Goal: Task Accomplishment & Management: Complete application form

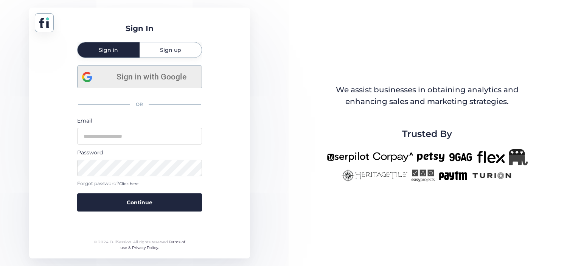
click at [167, 73] on span "Sign in with Google" at bounding box center [151, 77] width 91 height 12
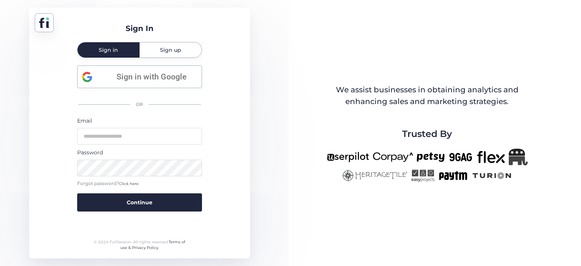
click at [111, 48] on span "Sign in" at bounding box center [108, 49] width 19 height 5
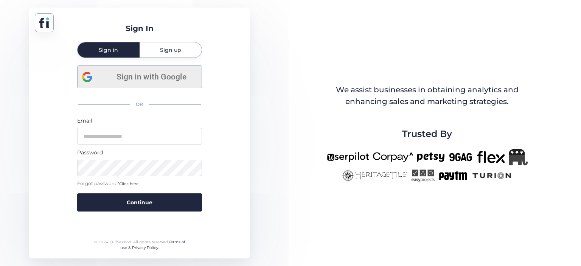
click at [136, 75] on span "Sign in with Google" at bounding box center [151, 77] width 91 height 12
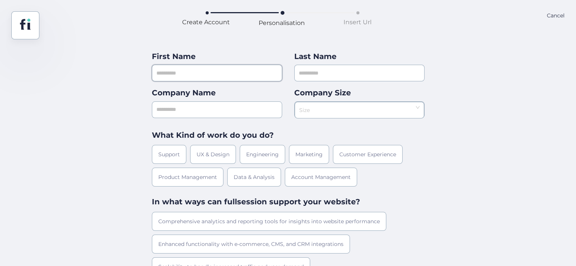
click at [220, 72] on input "text" at bounding box center [217, 73] width 130 height 17
click at [206, 72] on input "text" at bounding box center [217, 73] width 130 height 17
type input "*******"
type input "*****"
click at [186, 109] on input "text" at bounding box center [217, 109] width 130 height 17
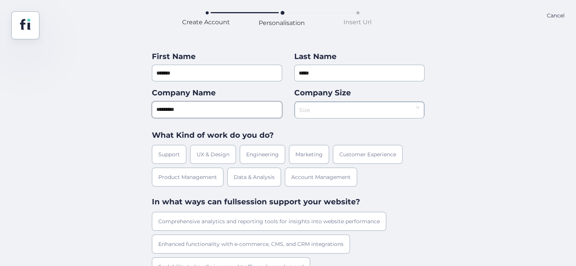
type input "*********"
click at [327, 112] on input at bounding box center [356, 107] width 115 height 11
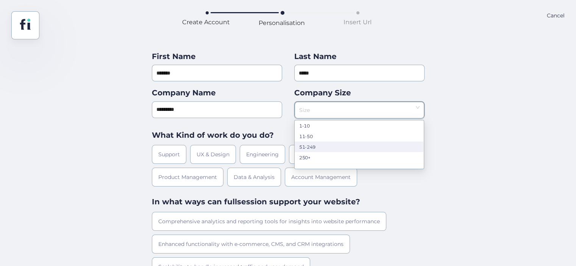
click at [321, 145] on div "51-249" at bounding box center [359, 147] width 120 height 6
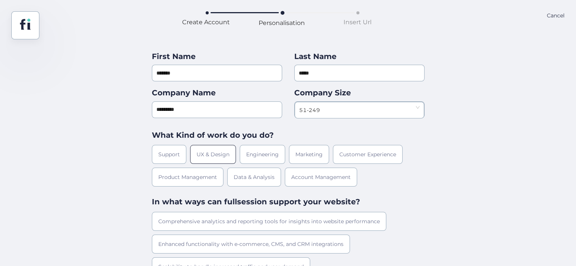
click at [210, 153] on div "UX & Design" at bounding box center [213, 154] width 46 height 19
click at [253, 154] on div "Engineering" at bounding box center [262, 154] width 45 height 19
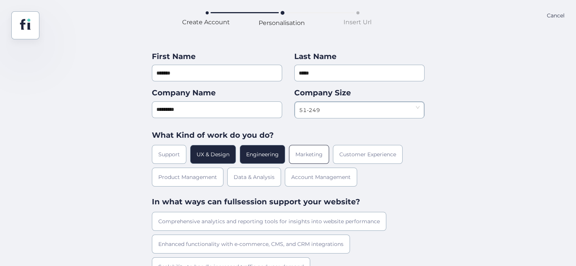
click at [310, 157] on div "Marketing" at bounding box center [309, 154] width 40 height 19
click at [219, 154] on div "UX & Design" at bounding box center [213, 154] width 46 height 19
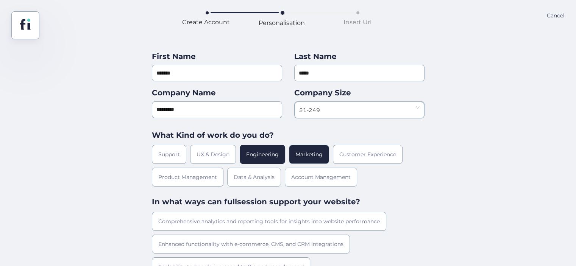
click at [255, 153] on div "Engineering" at bounding box center [262, 154] width 45 height 19
click at [312, 153] on div "Marketing" at bounding box center [309, 154] width 40 height 19
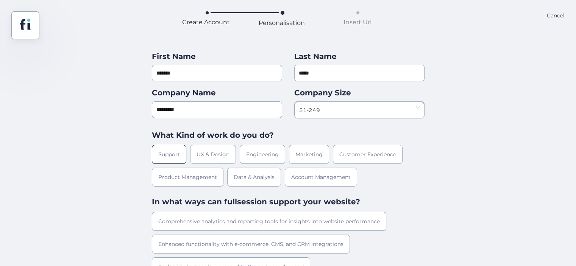
click at [159, 154] on div "Support" at bounding box center [169, 154] width 34 height 19
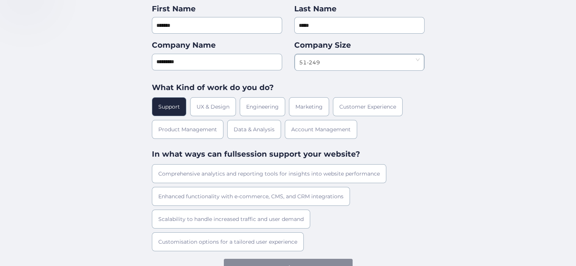
scroll to position [58, 0]
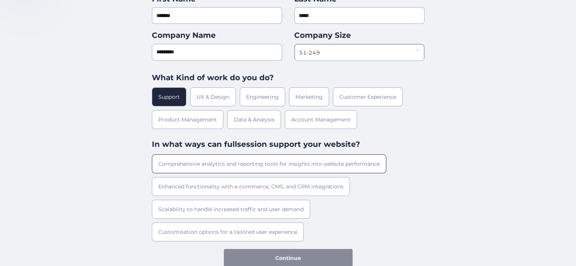
click at [251, 159] on div "Comprehensive analytics and reporting tools for insights into website performan…" at bounding box center [269, 163] width 234 height 19
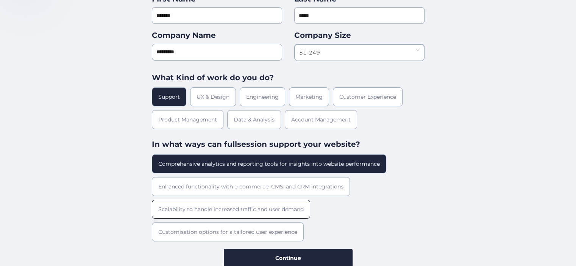
drag, startPoint x: 242, startPoint y: 185, endPoint x: 239, endPoint y: 205, distance: 20.8
click at [242, 188] on div "Enhanced functionality with e-commerce, CMS, and CRM integrations" at bounding box center [251, 186] width 198 height 19
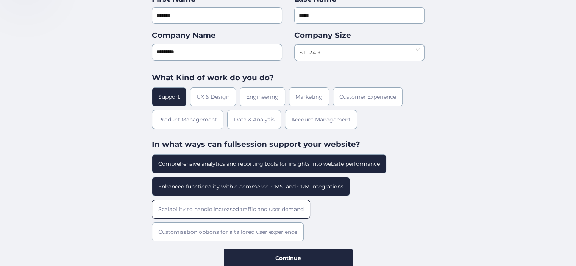
click at [238, 214] on div "Scalability to handle increased traffic and user demand" at bounding box center [231, 209] width 158 height 19
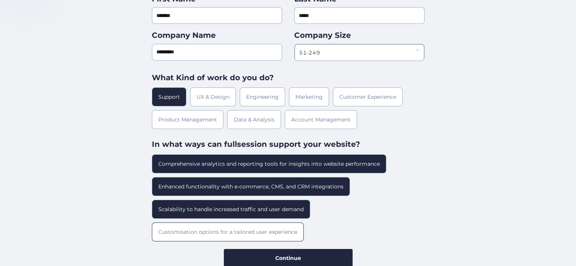
click at [248, 231] on div "Customisation options for a tailored user experience" at bounding box center [228, 232] width 152 height 19
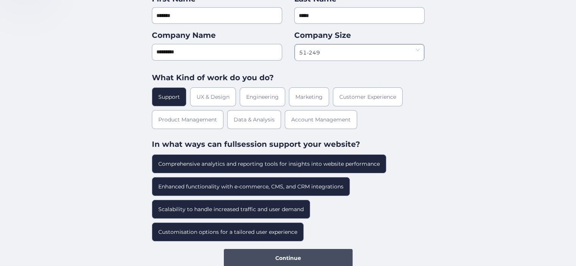
click at [282, 262] on button "Continue" at bounding box center [288, 258] width 129 height 18
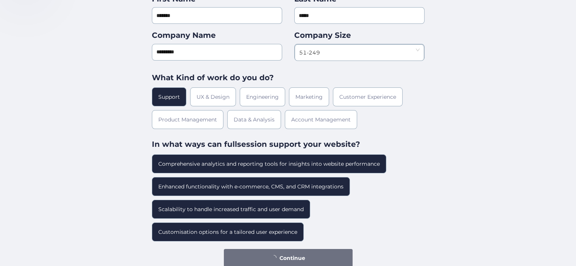
scroll to position [0, 0]
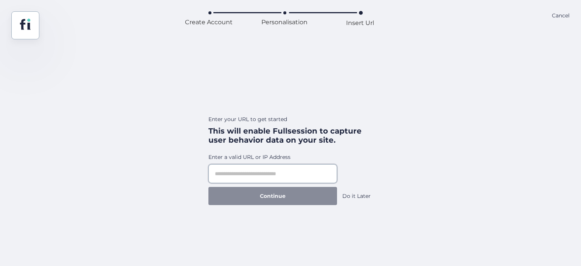
click at [238, 176] on input "text" at bounding box center [273, 173] width 129 height 19
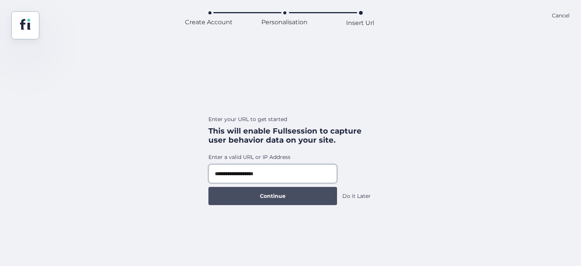
type input "**********"
click at [274, 195] on span "Continue" at bounding box center [273, 196] width 26 height 8
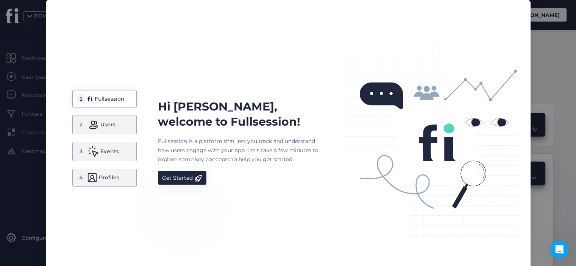
click at [111, 100] on div "Fullsession" at bounding box center [110, 98] width 30 height 9
click at [100, 122] on div "Users" at bounding box center [107, 124] width 15 height 9
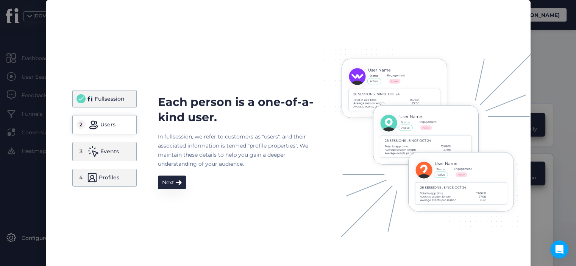
click at [110, 103] on div "Fullsession" at bounding box center [110, 98] width 30 height 9
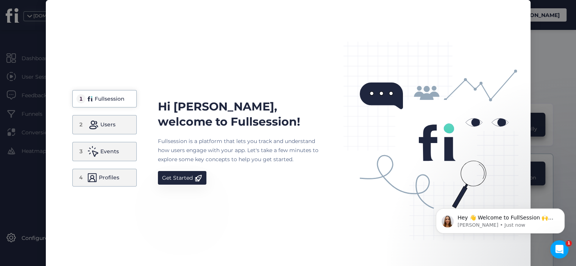
click at [109, 127] on div "Users" at bounding box center [107, 124] width 15 height 9
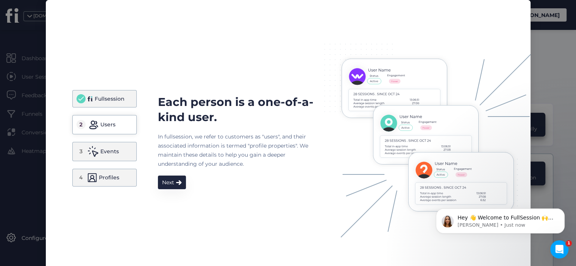
click at [106, 151] on div "Events" at bounding box center [109, 151] width 19 height 9
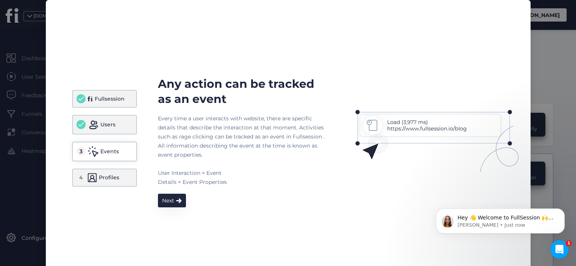
click at [111, 169] on div "4 Profiles" at bounding box center [104, 178] width 64 height 18
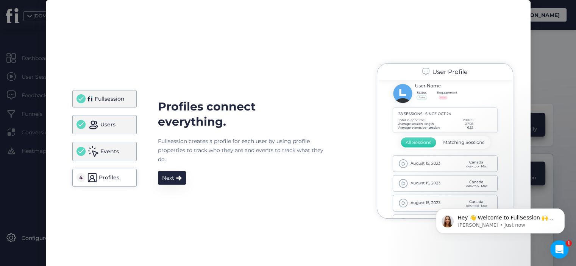
click at [110, 102] on div "Fullsession" at bounding box center [110, 98] width 30 height 9
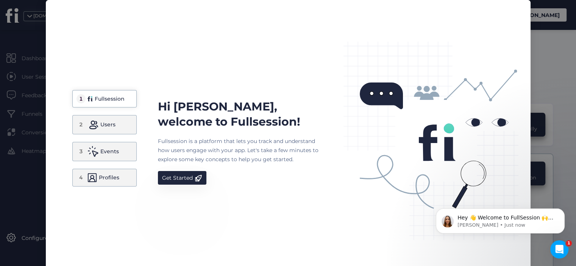
click at [109, 128] on div "Users" at bounding box center [107, 124] width 15 height 9
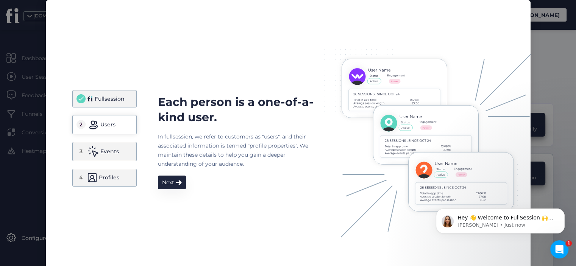
click at [106, 101] on div "Fullsession" at bounding box center [110, 98] width 30 height 9
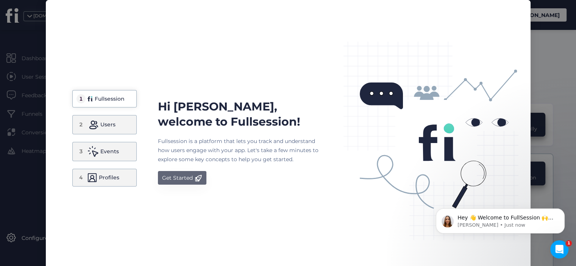
click at [186, 178] on div "Get Started" at bounding box center [177, 177] width 31 height 9
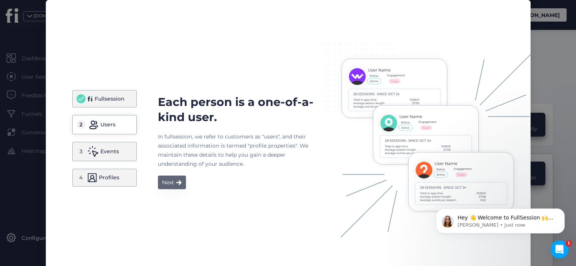
click at [167, 184] on div "Next" at bounding box center [168, 182] width 12 height 9
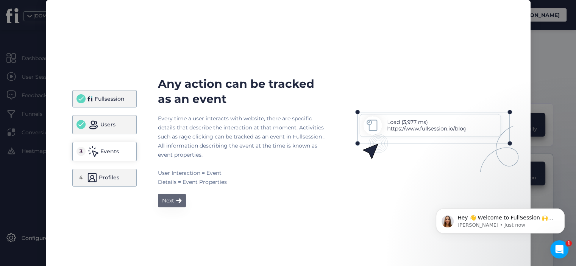
click at [170, 204] on div "Next" at bounding box center [168, 200] width 12 height 9
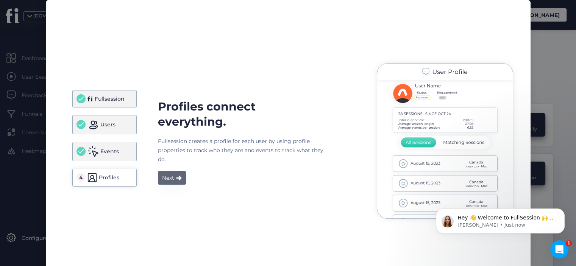
click at [168, 177] on div "Next" at bounding box center [168, 177] width 12 height 9
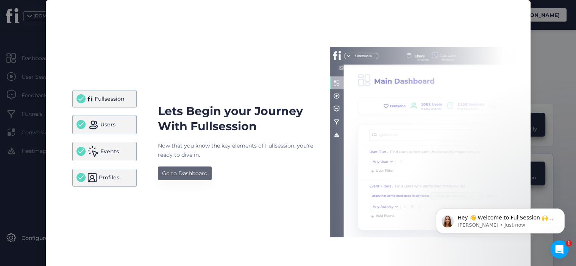
click at [181, 175] on div "Go to Dashboard" at bounding box center [184, 173] width 45 height 9
